Goal: Task Accomplishment & Management: Manage account settings

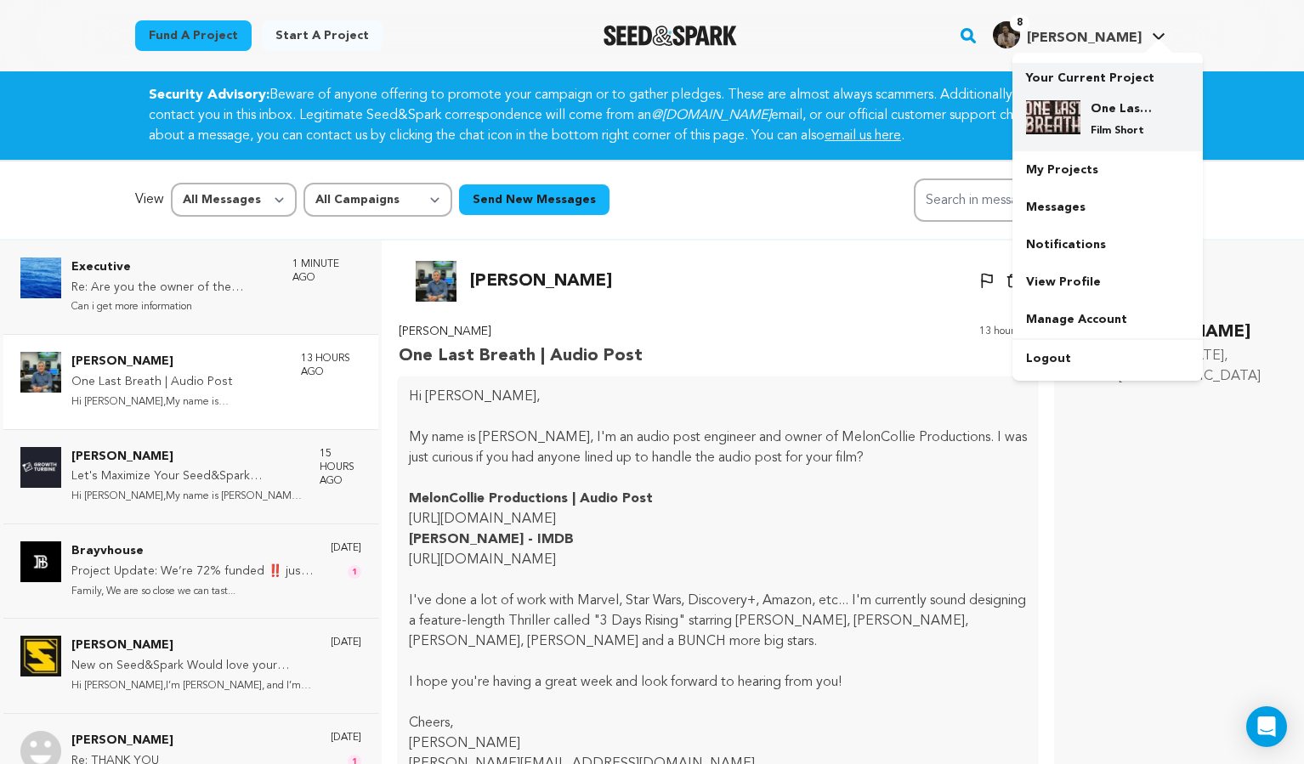
click at [1089, 96] on div "One Last Breath Film Short" at bounding box center [1107, 119] width 163 height 65
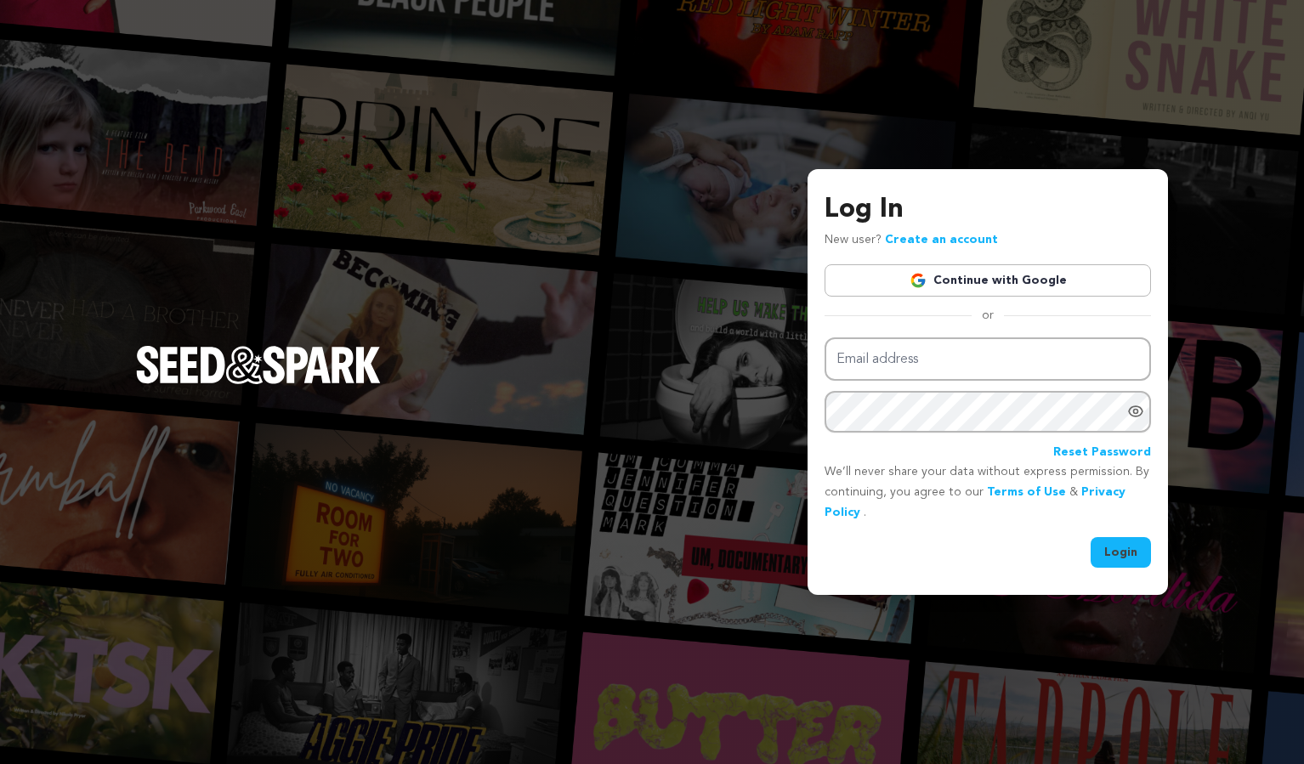
type input "ad3digital@gmail.com"
click at [1117, 543] on button "Login" at bounding box center [1121, 552] width 60 height 31
